Goal: Understand process/instructions: Learn how to perform a task or action

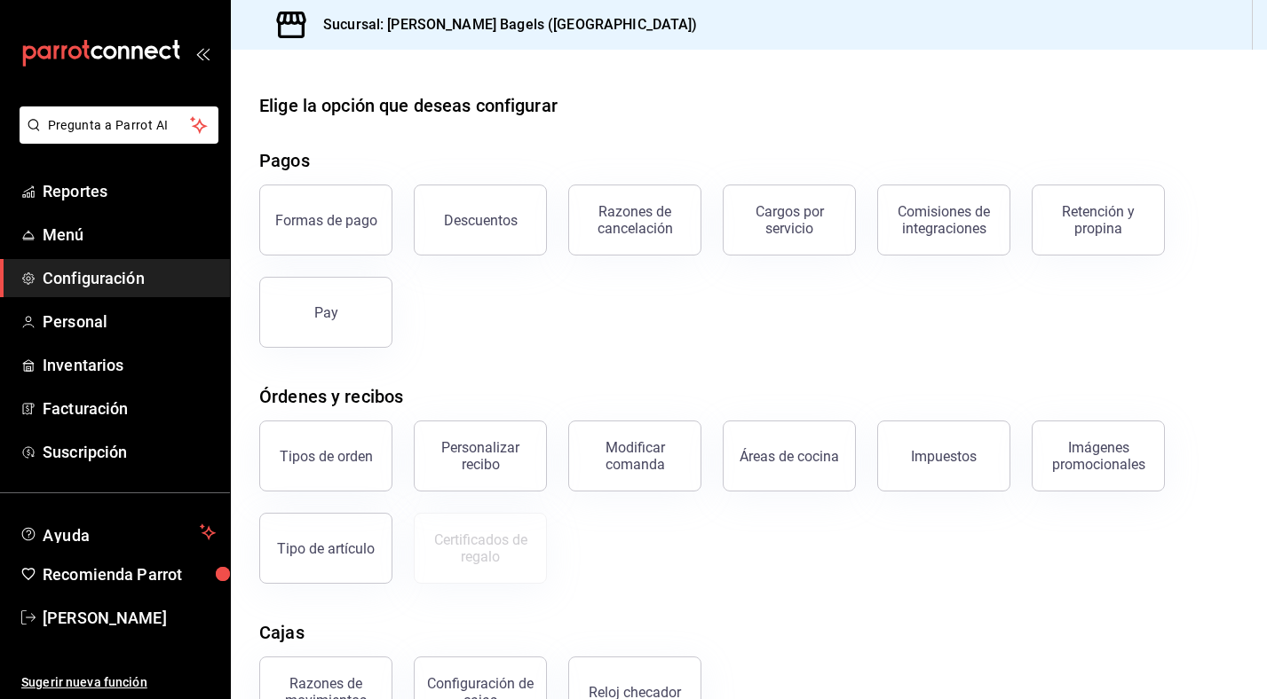
click at [124, 254] on ul "Reportes Menú Configuración Personal Inventarios Facturación Suscripción" at bounding box center [115, 321] width 230 height 299
click at [71, 239] on span "Menú" at bounding box center [129, 235] width 173 height 24
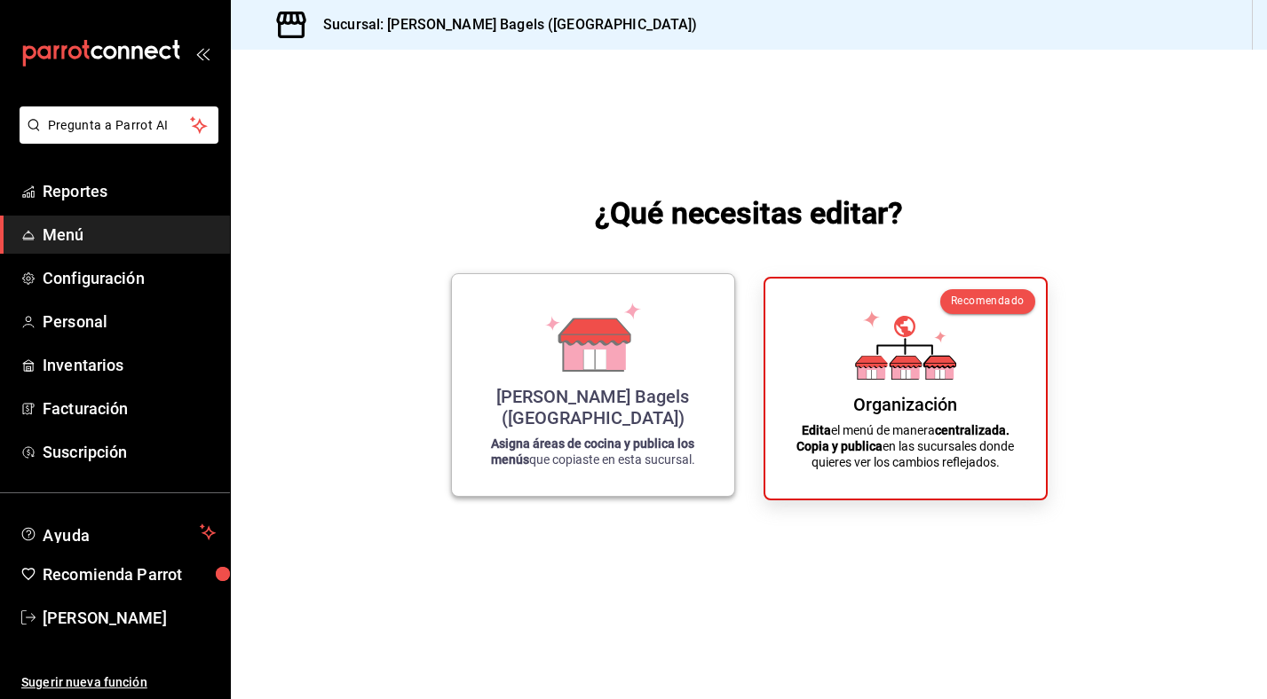
click at [643, 466] on p "Asigna áreas de cocina y publica los menús que copiaste en esta sucursal." at bounding box center [593, 452] width 240 height 32
